Goal: Check status: Check status

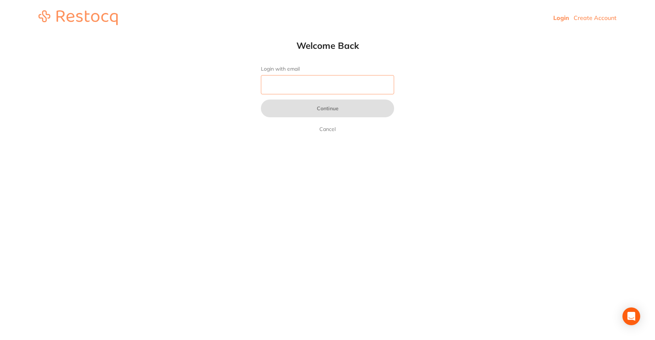
click at [276, 86] on input "Login with email" at bounding box center [327, 84] width 133 height 19
type input "[EMAIL_ADDRESS][DOMAIN_NAME]"
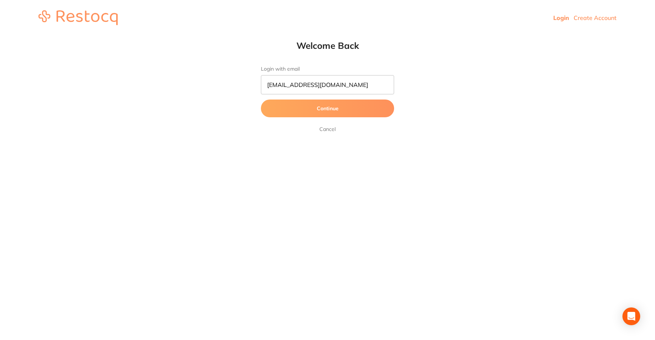
click at [343, 107] on button "Continue" at bounding box center [327, 109] width 133 height 18
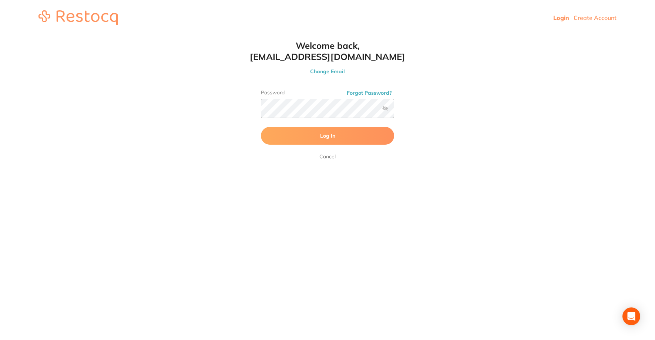
click at [399, 36] on html "Login Create Account Welcome Back Login with email [EMAIL_ADDRESS][DOMAIN_NAME]…" at bounding box center [327, 18] width 655 height 36
click at [337, 138] on button "Log In" at bounding box center [327, 136] width 133 height 18
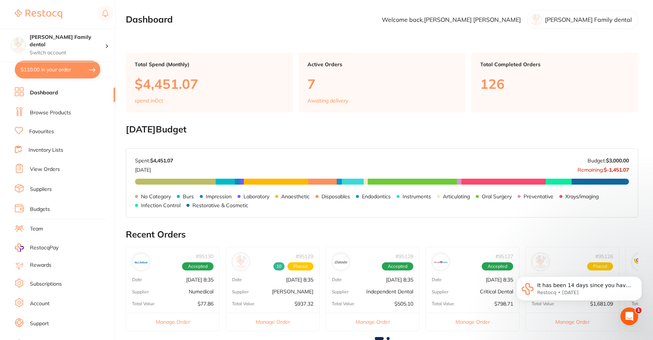
click at [47, 173] on link "View Orders" at bounding box center [45, 169] width 30 height 7
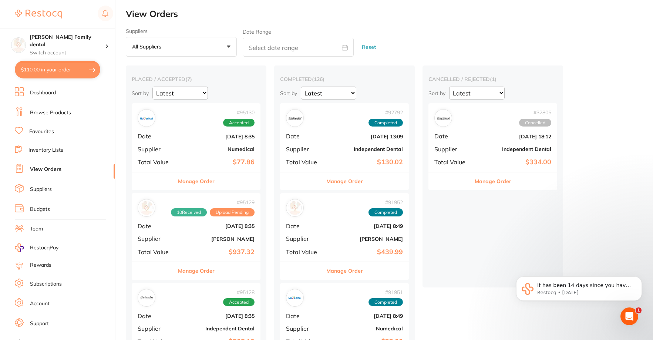
click at [44, 71] on button "$110.00 in your order" at bounding box center [57, 70] width 85 height 18
checkbox input "true"
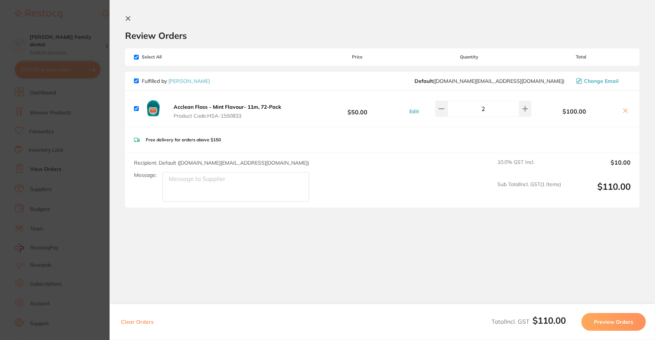
click at [91, 54] on section "Update RRP Set your pre negotiated price for this item. Item Agreed RRP (excl. …" at bounding box center [327, 170] width 655 height 340
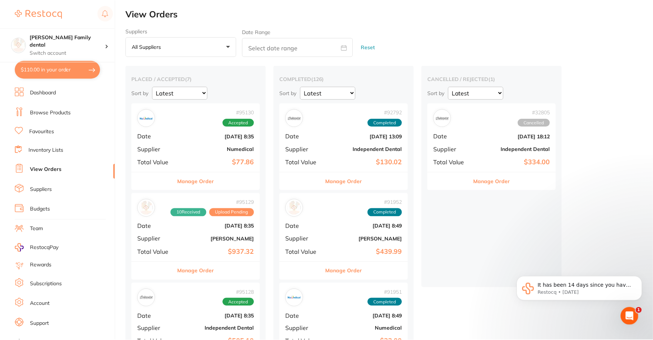
scroll to position [370, 0]
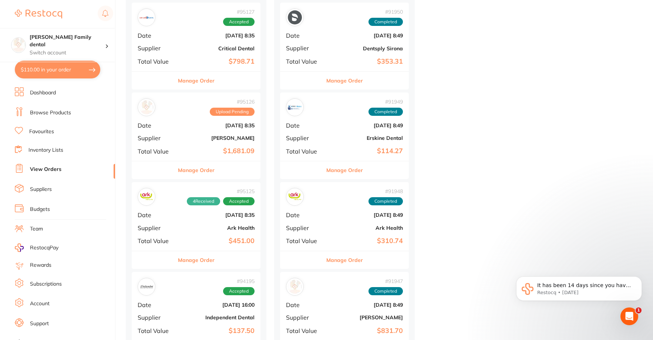
click at [54, 173] on link "View Orders" at bounding box center [45, 169] width 31 height 7
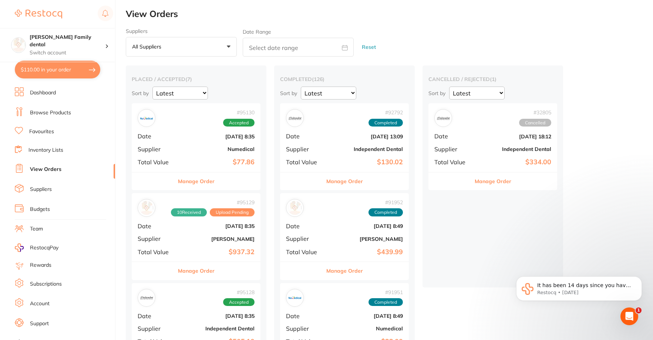
click at [184, 184] on button "Manage Order" at bounding box center [196, 181] width 37 height 18
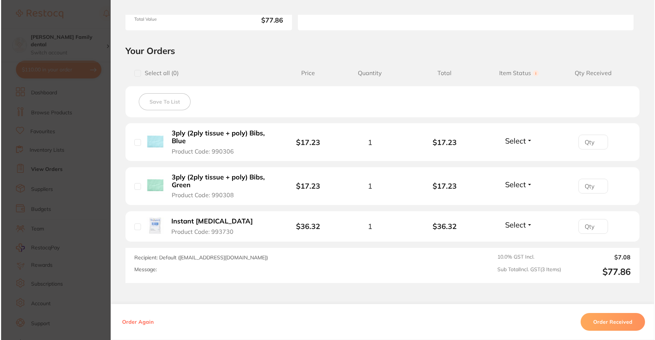
scroll to position [148, 0]
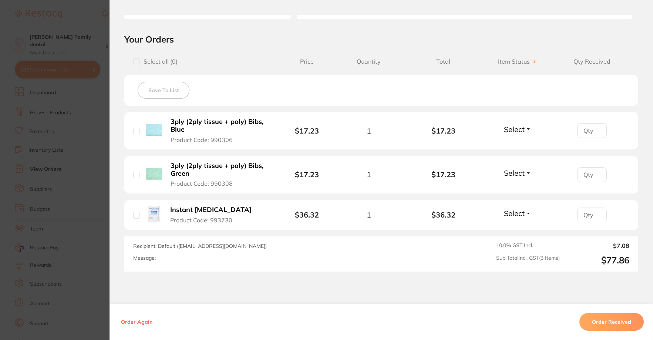
click at [168, 216] on button "Instant [MEDICAL_DATA] Product Code: 993730" at bounding box center [214, 215] width 93 height 18
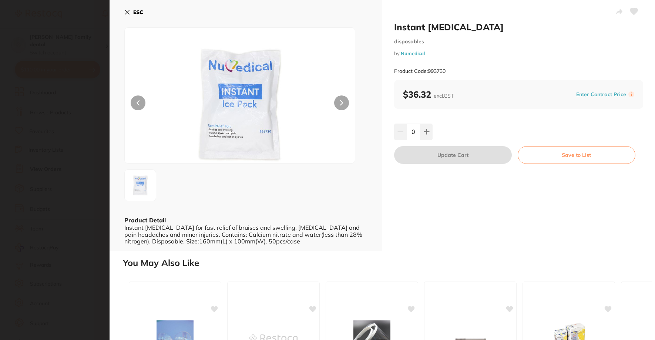
scroll to position [0, 0]
click at [128, 14] on icon at bounding box center [127, 12] width 4 height 4
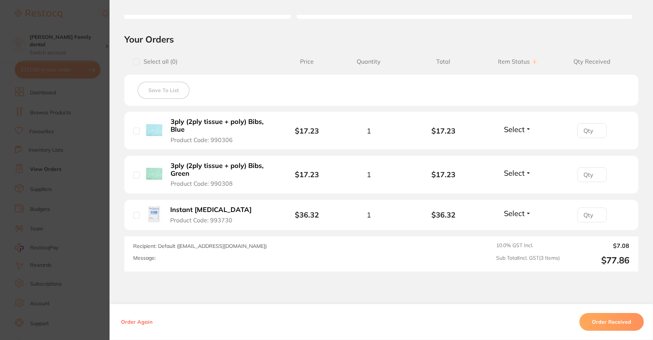
click at [105, 93] on section "Order ID: Restocq- 95130 Order Information Accepted Order Order Date [DATE] 8:3…" at bounding box center [326, 170] width 653 height 340
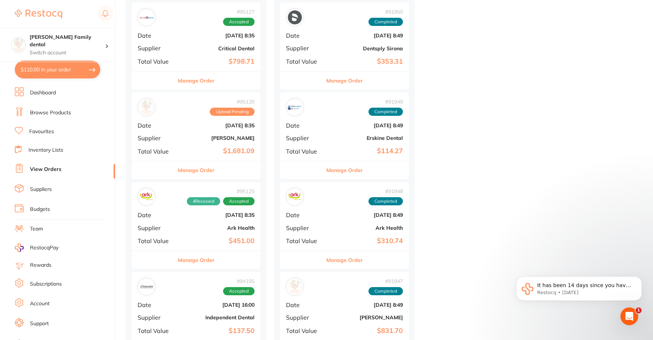
click at [189, 170] on button "Manage Order" at bounding box center [196, 170] width 37 height 18
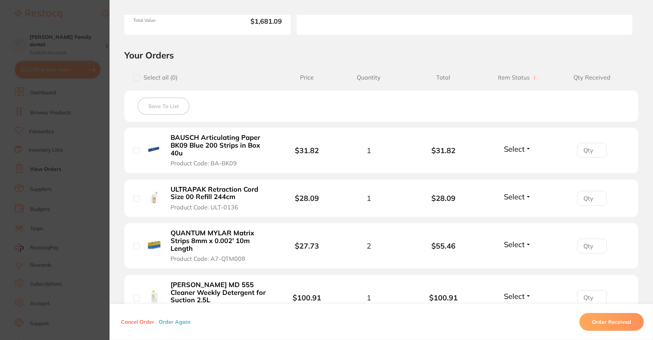
scroll to position [148, 0]
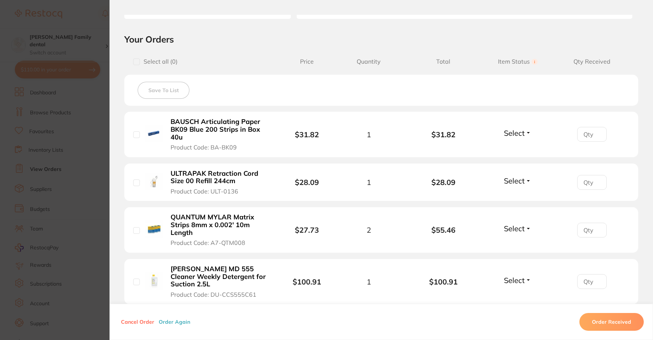
click at [525, 132] on button "Select" at bounding box center [518, 132] width 32 height 9
click at [523, 151] on span "Received" at bounding box center [517, 149] width 19 height 6
click at [512, 185] on span "Select" at bounding box center [514, 180] width 21 height 9
click at [511, 195] on span "Received" at bounding box center [517, 197] width 19 height 6
click at [509, 226] on span "Select" at bounding box center [514, 228] width 21 height 9
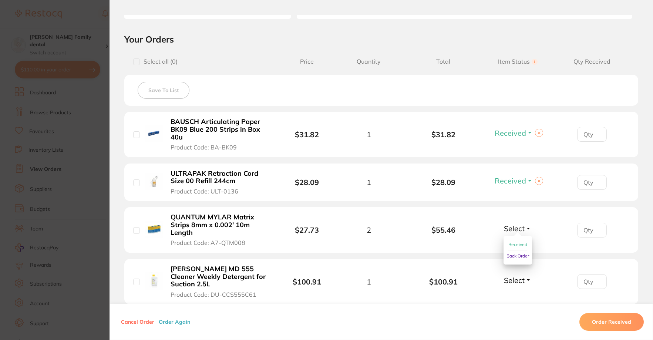
click at [514, 243] on span "Received" at bounding box center [517, 245] width 19 height 6
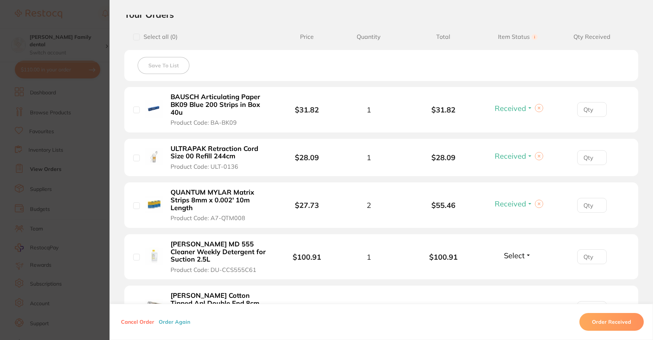
scroll to position [185, 0]
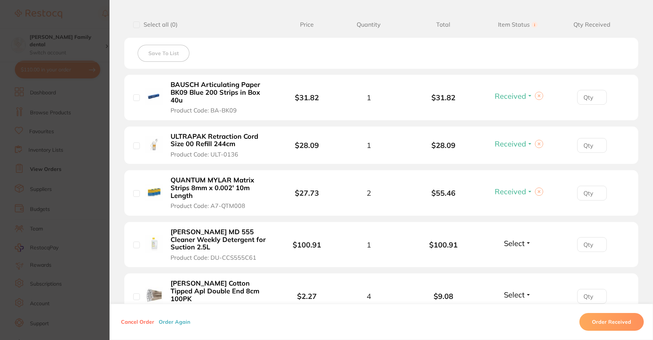
click at [514, 242] on span "Select" at bounding box center [514, 243] width 21 height 9
click at [510, 256] on span "Received" at bounding box center [517, 259] width 19 height 6
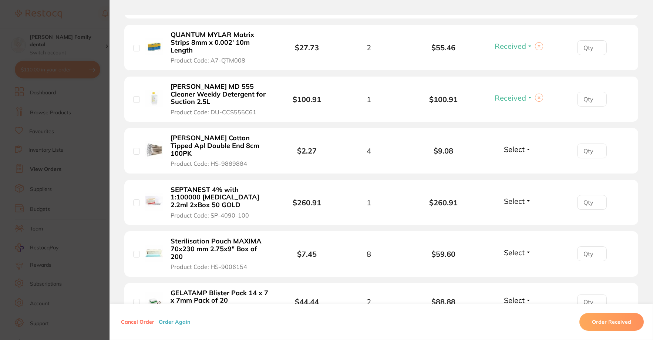
scroll to position [333, 0]
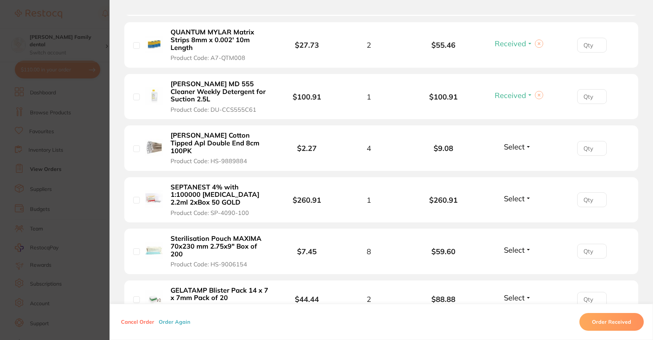
click at [517, 194] on span "Select" at bounding box center [514, 198] width 21 height 9
click at [512, 212] on span "Received" at bounding box center [517, 215] width 19 height 6
click at [509, 245] on span "Select" at bounding box center [514, 249] width 21 height 9
click at [508, 263] on span "Received" at bounding box center [517, 266] width 19 height 6
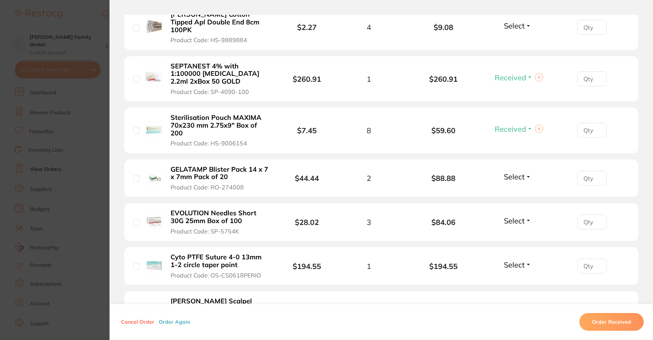
scroll to position [481, 0]
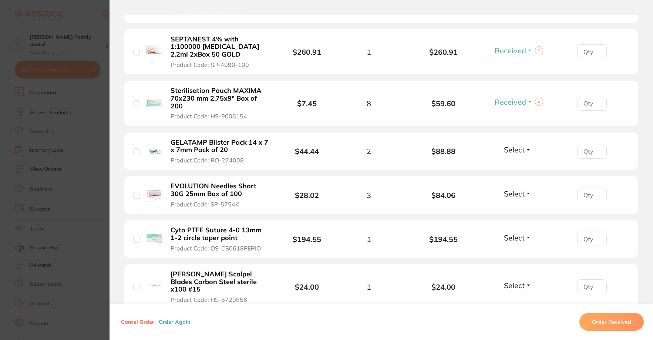
click at [504, 145] on span "Select" at bounding box center [514, 149] width 21 height 9
click at [511, 163] on span "Received" at bounding box center [517, 166] width 19 height 6
click at [514, 232] on li "Cyto PTFE Suture 4-0 13mm 1-2 circle taper point Product Code: OS-CS0618PERIO $…" at bounding box center [381, 239] width 514 height 38
click at [514, 233] on span "Select" at bounding box center [514, 237] width 21 height 9
click at [513, 251] on span "Received" at bounding box center [517, 254] width 19 height 6
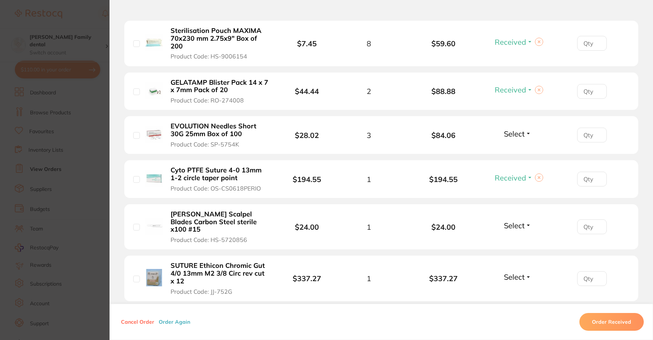
scroll to position [555, 0]
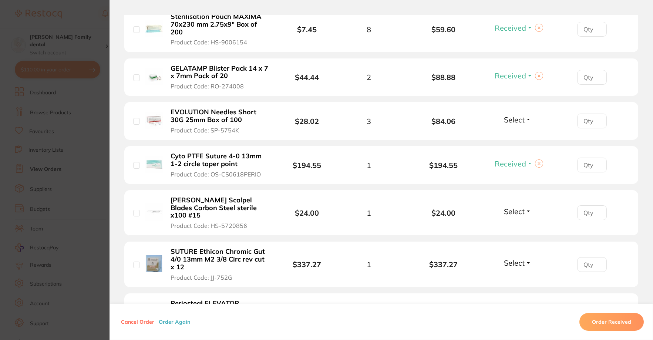
click at [520, 258] on span "Select" at bounding box center [514, 262] width 21 height 9
click at [516, 276] on span "Received" at bounding box center [517, 279] width 19 height 6
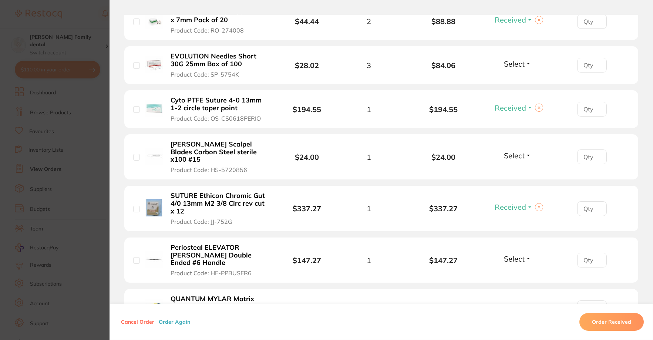
scroll to position [629, 0]
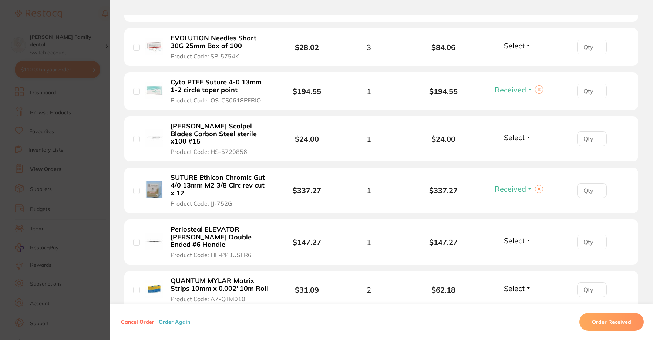
click at [517, 236] on div "Select Received Back Order" at bounding box center [518, 242] width 32 height 12
click at [514, 219] on li "Periosteal ELEVATOR [PERSON_NAME] Double Ended #6 Handle Product Code: HF-PPBUS…" at bounding box center [381, 242] width 514 height 46
click at [519, 236] on span "Select" at bounding box center [514, 240] width 21 height 9
click at [512, 254] on span "Received" at bounding box center [517, 257] width 19 height 6
click at [510, 284] on span "Select" at bounding box center [514, 288] width 21 height 9
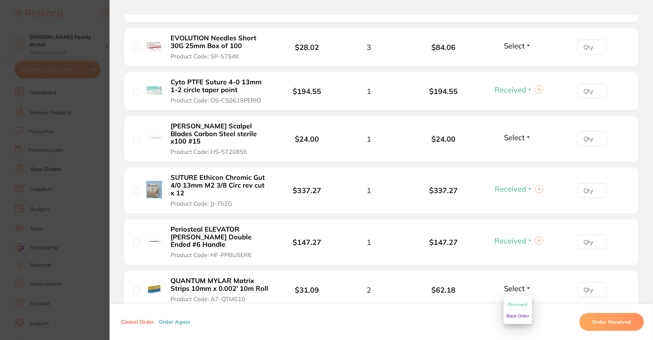
click at [512, 302] on span "Received" at bounding box center [517, 305] width 19 height 6
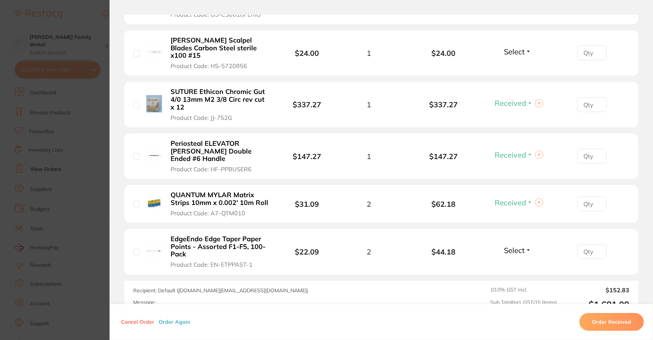
scroll to position [740, 0]
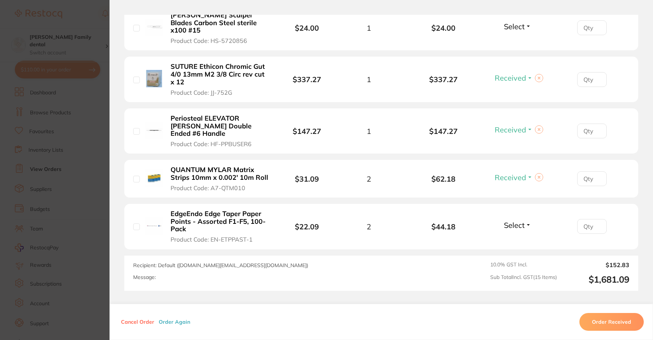
click at [514, 221] on span "Select" at bounding box center [514, 225] width 21 height 9
click at [513, 238] on span "Received" at bounding box center [517, 241] width 19 height 6
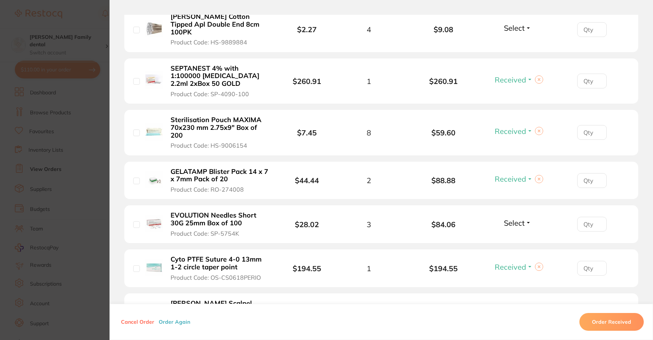
scroll to position [444, 0]
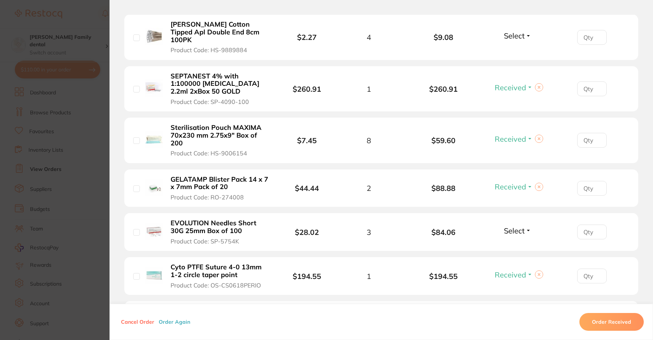
click at [93, 29] on section "Order ID: Restocq- 95126 Order Information 12 Received Upload Pending Order Dat…" at bounding box center [326, 170] width 653 height 340
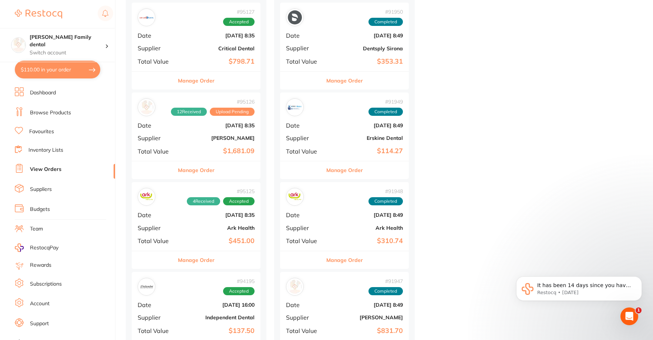
click at [195, 260] on button "Manage Order" at bounding box center [196, 260] width 37 height 18
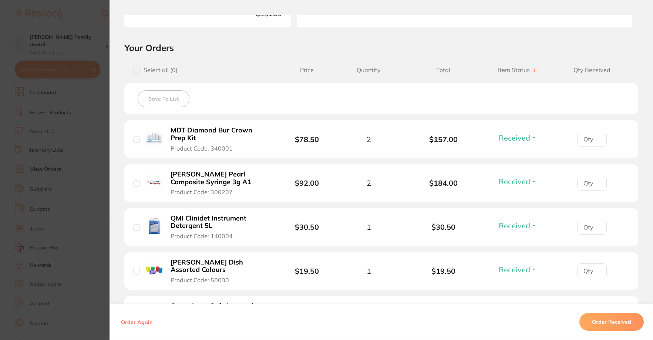
scroll to position [137, 0]
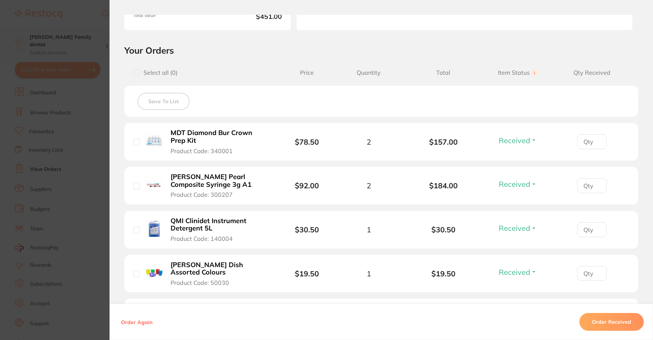
click at [102, 47] on section "Order ID: Restocq- 95125 Order Information 4 Received Accepted Order Order Date…" at bounding box center [326, 170] width 653 height 340
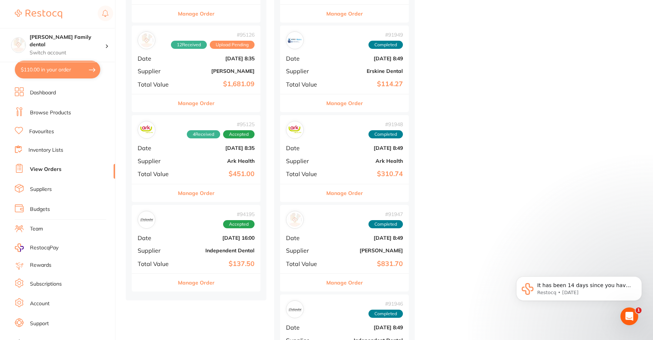
scroll to position [518, 0]
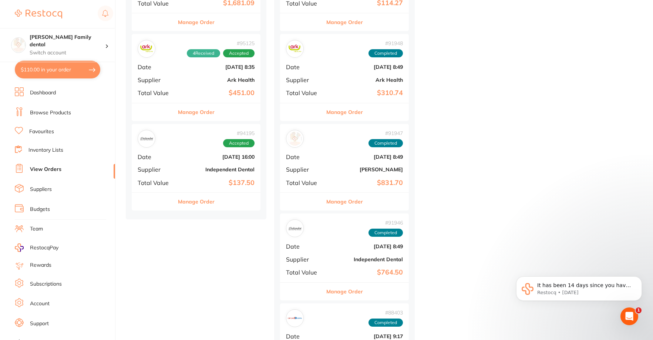
click at [211, 201] on button "Manage Order" at bounding box center [196, 202] width 37 height 18
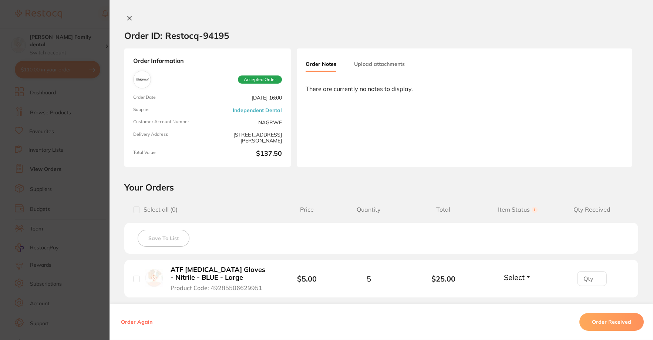
click at [97, 28] on section "Order ID: Restocq- 94195 Order Information Accepted Order Order Date [DATE] 16:…" at bounding box center [326, 170] width 653 height 340
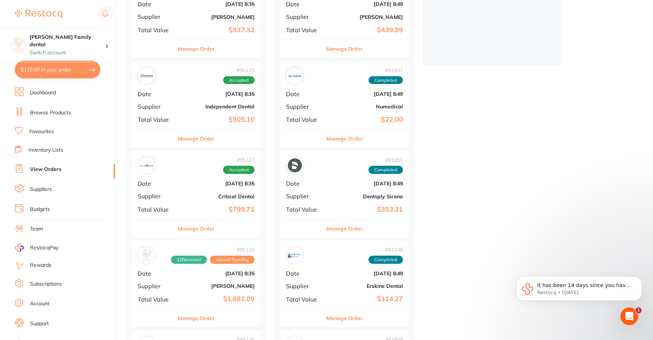
scroll to position [37, 0]
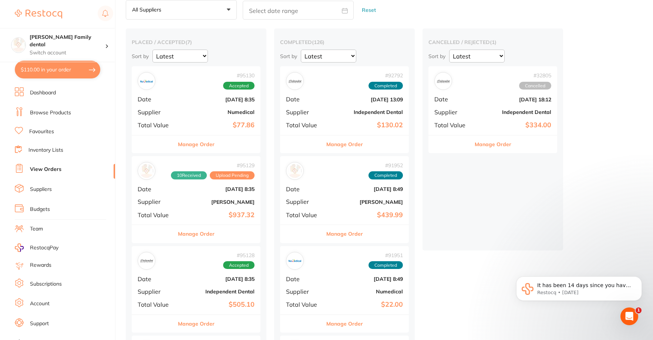
click at [196, 150] on button "Manage Order" at bounding box center [196, 144] width 37 height 18
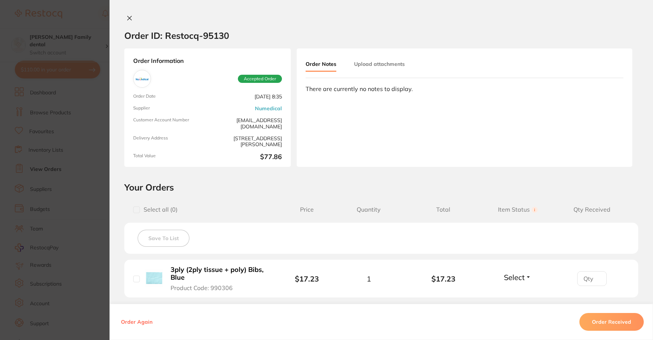
click at [107, 19] on section "Order ID: Restocq- 95130 Order Information Accepted Order Order Date [DATE] 8:3…" at bounding box center [326, 170] width 653 height 340
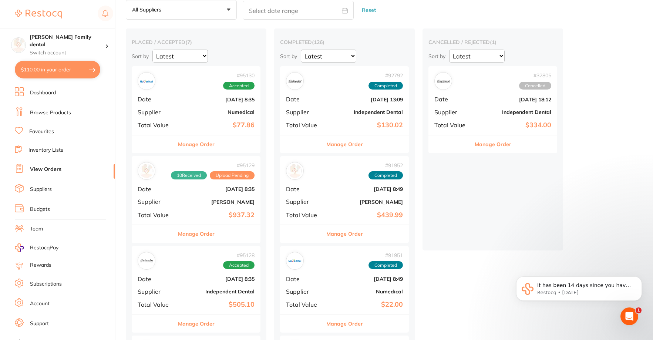
click at [194, 237] on button "Manage Order" at bounding box center [196, 234] width 37 height 18
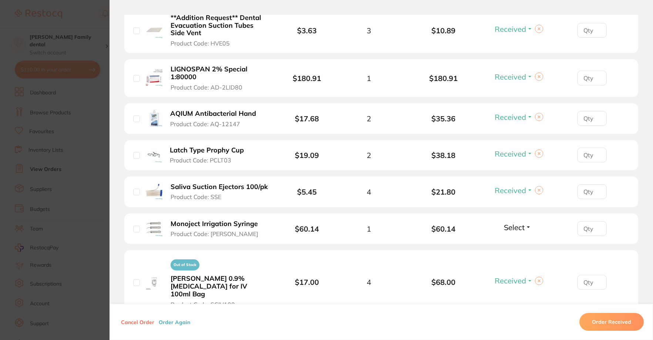
scroll to position [74, 0]
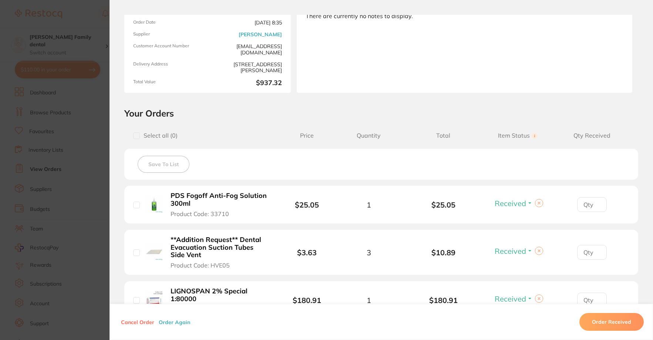
click at [77, 20] on section "Order ID: Restocq- 95129 Order Information 10 Received Upload Pending Order Dat…" at bounding box center [326, 170] width 653 height 340
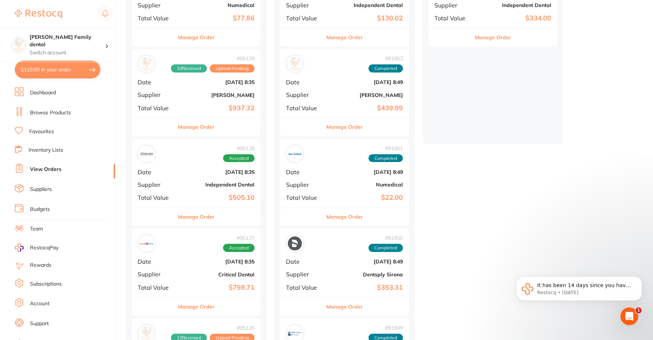
scroll to position [148, 0]
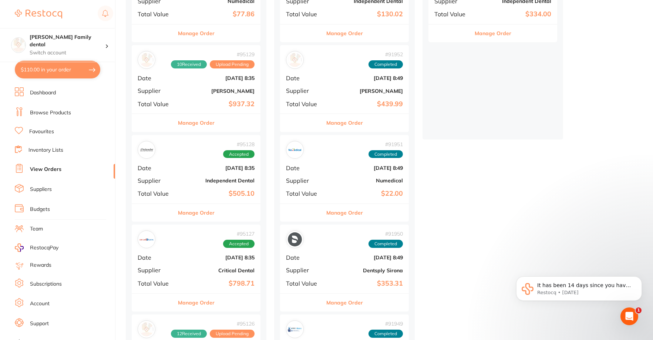
click at [214, 215] on div "Manage Order" at bounding box center [196, 213] width 129 height 18
